Goal: Navigation & Orientation: Find specific page/section

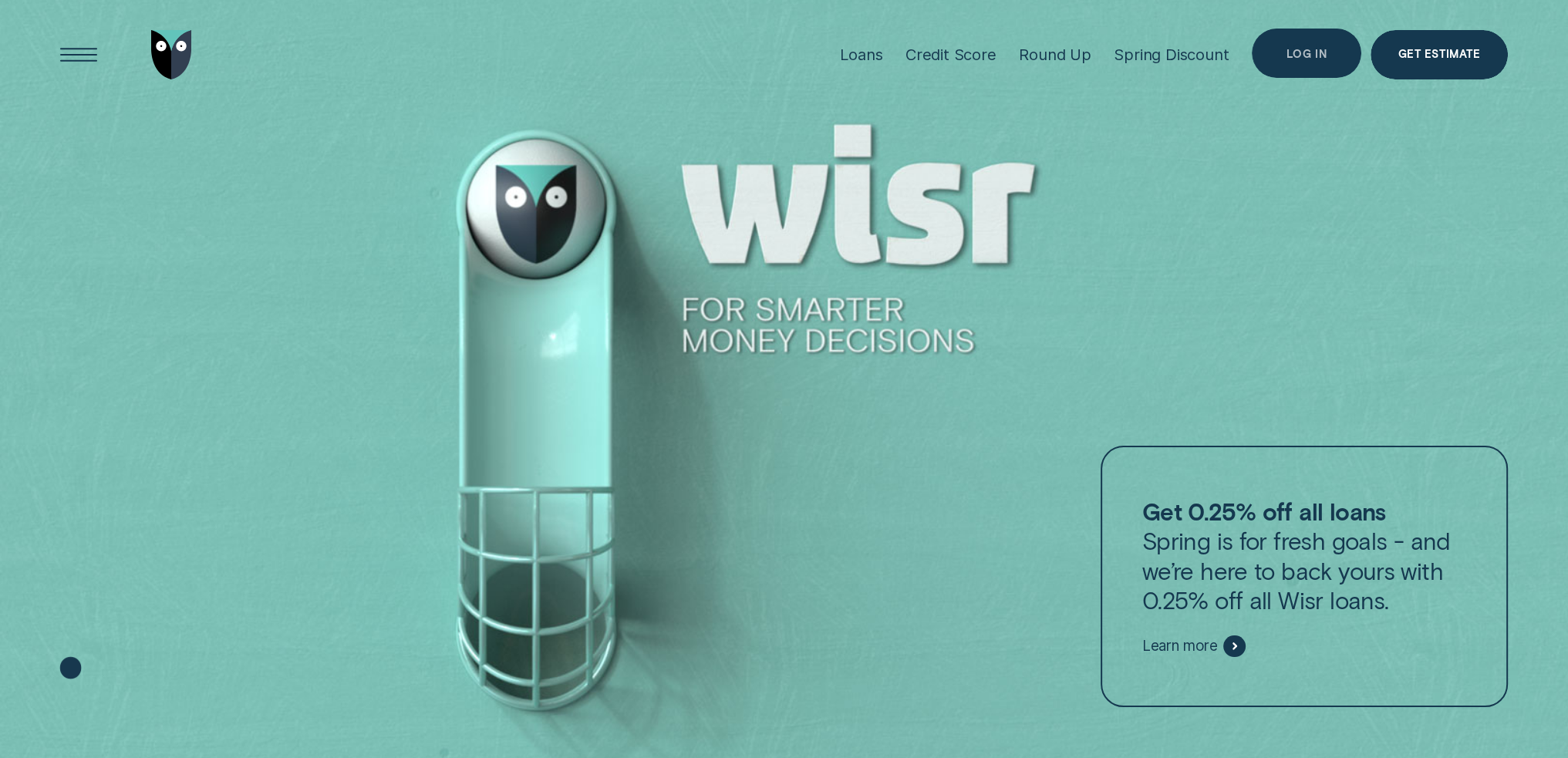
click at [1321, 44] on div "Log in" at bounding box center [1305, 53] width 109 height 49
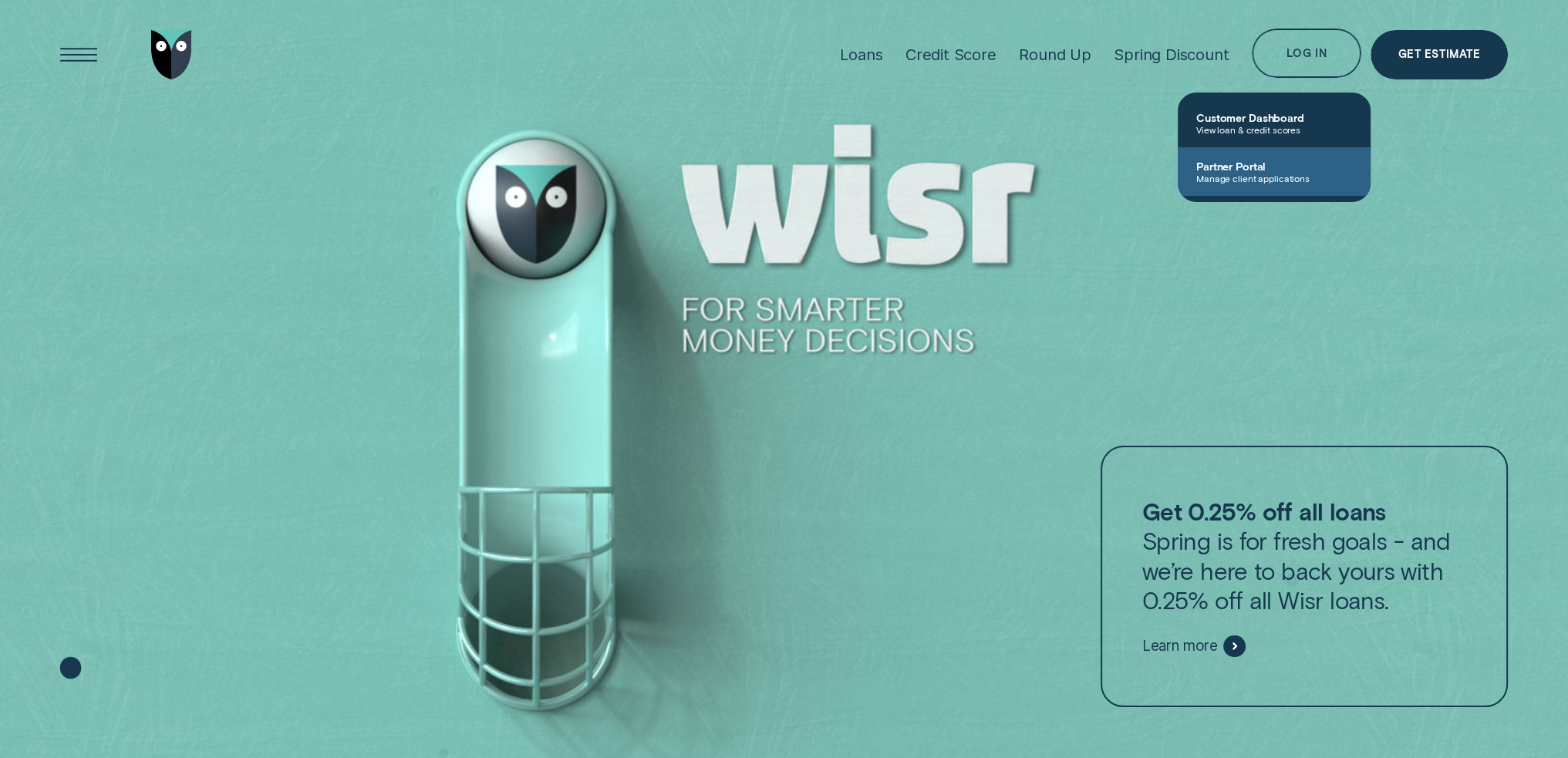
click at [1274, 169] on span "Partner Portal" at bounding box center [1274, 165] width 156 height 13
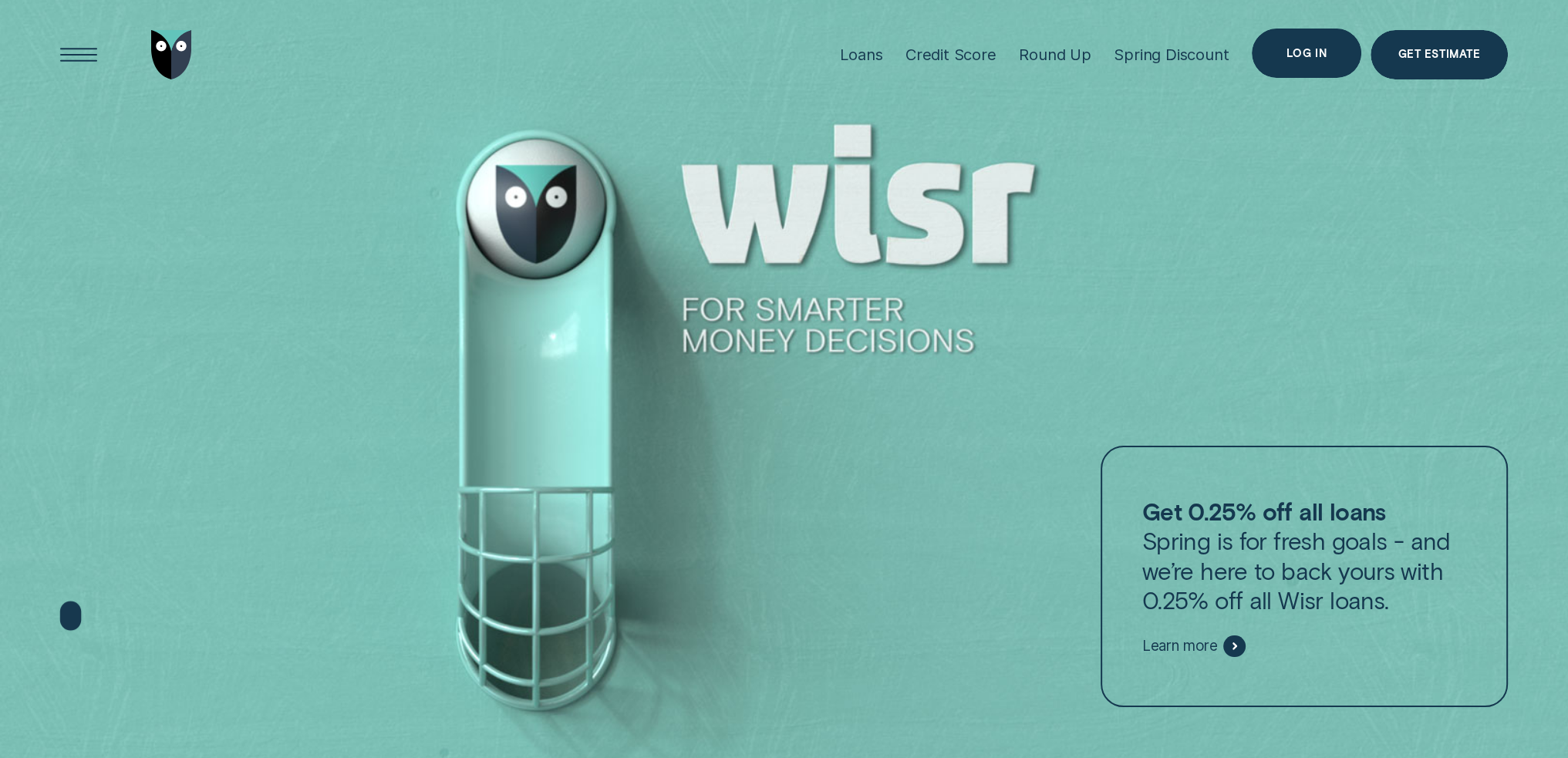
click at [1308, 40] on div "Log in" at bounding box center [1305, 53] width 109 height 49
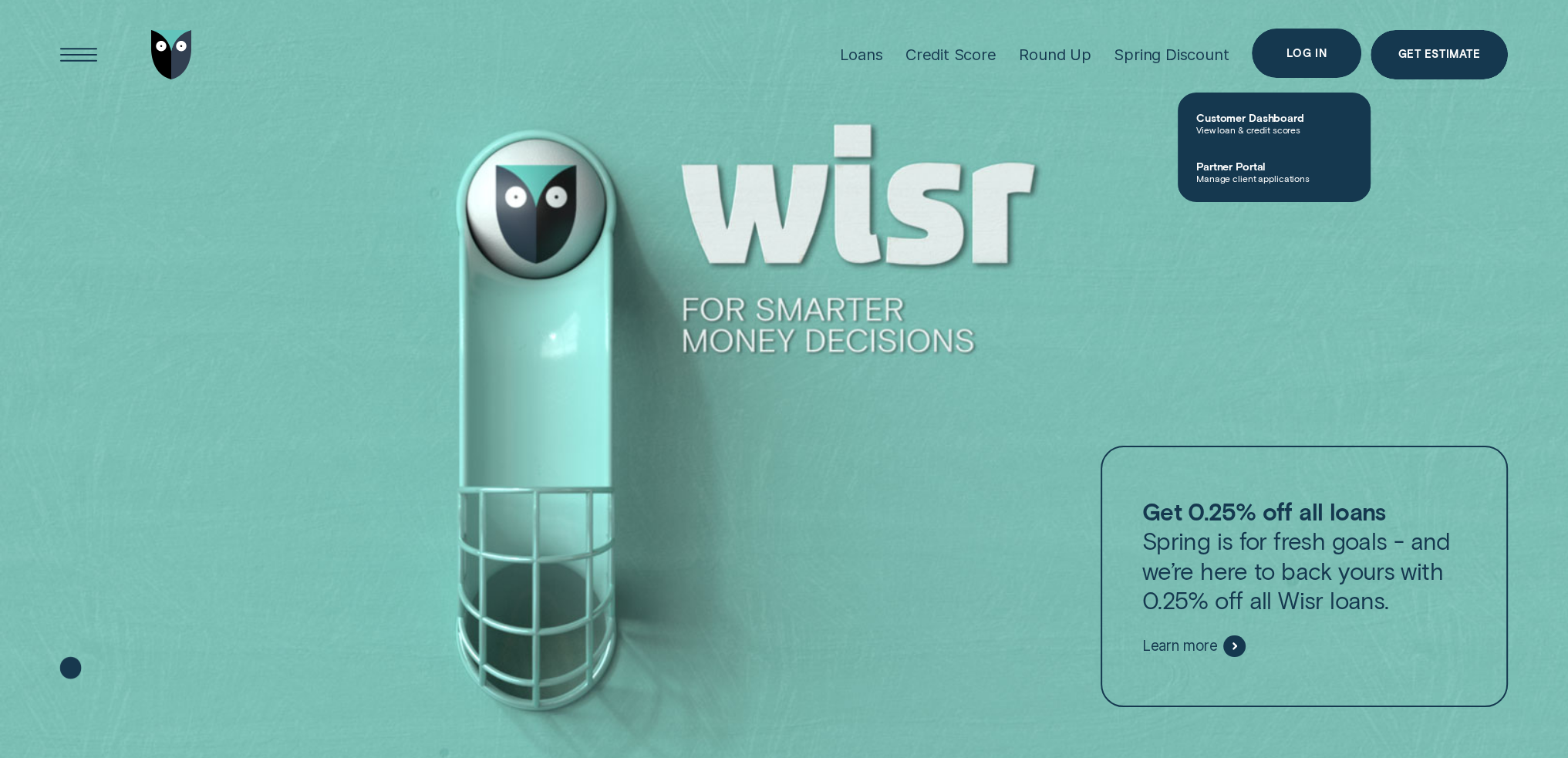
click at [1301, 64] on div "Log in" at bounding box center [1305, 53] width 109 height 49
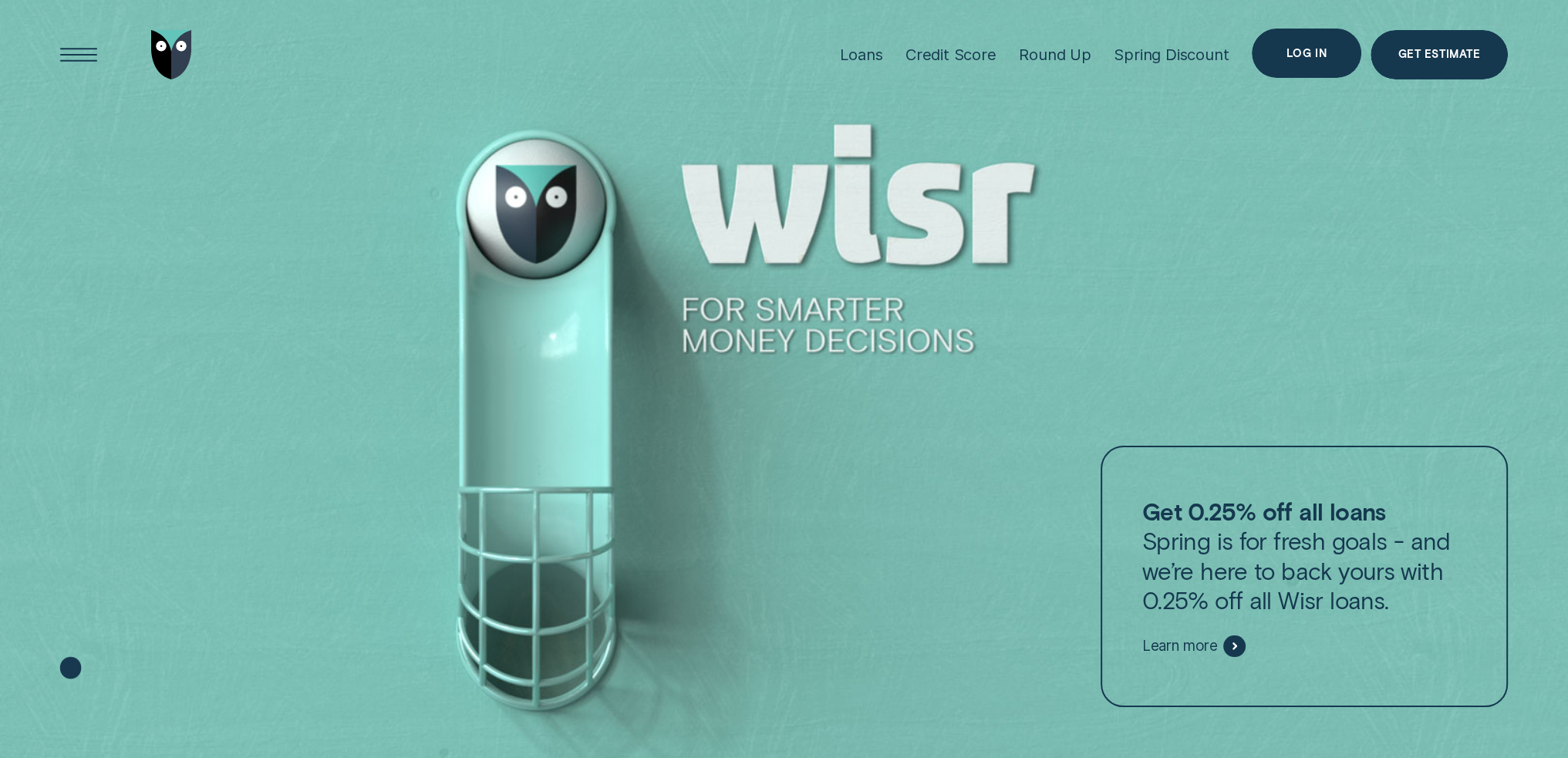
click at [1299, 62] on div "Log in" at bounding box center [1305, 53] width 109 height 49
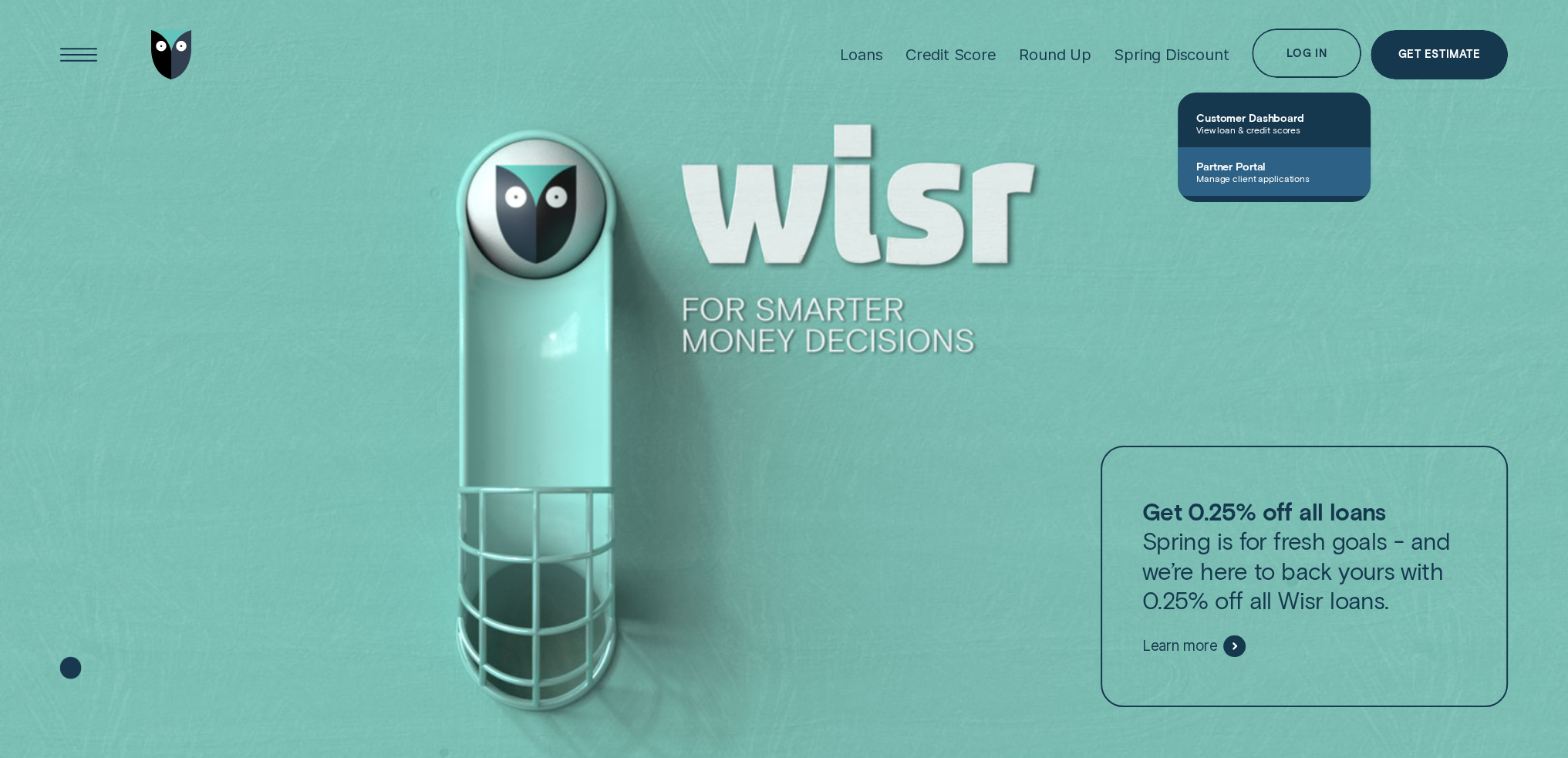
click at [1236, 166] on span "Partner Portal" at bounding box center [1274, 165] width 156 height 13
